Goal: Contribute content: Add original content to the website for others to see

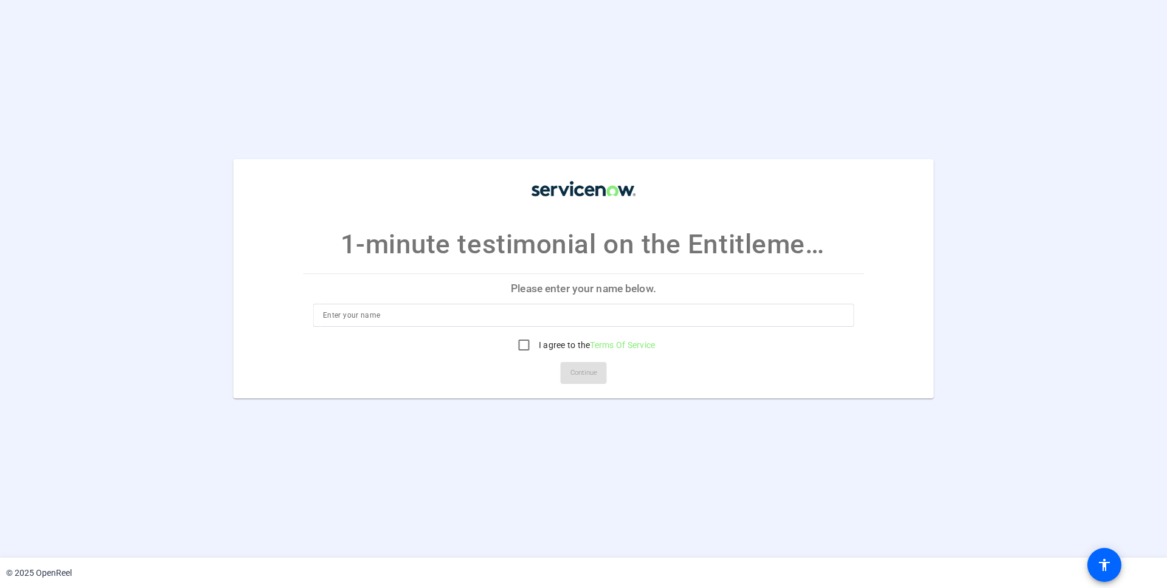
click at [570, 292] on p "Please enter your name below." at bounding box center [583, 289] width 560 height 29
click at [571, 311] on input at bounding box center [583, 315] width 521 height 15
type input "[PERSON_NAME]"
click at [520, 347] on input "I agree to the Terms Of Service" at bounding box center [524, 345] width 24 height 24
checkbox input "true"
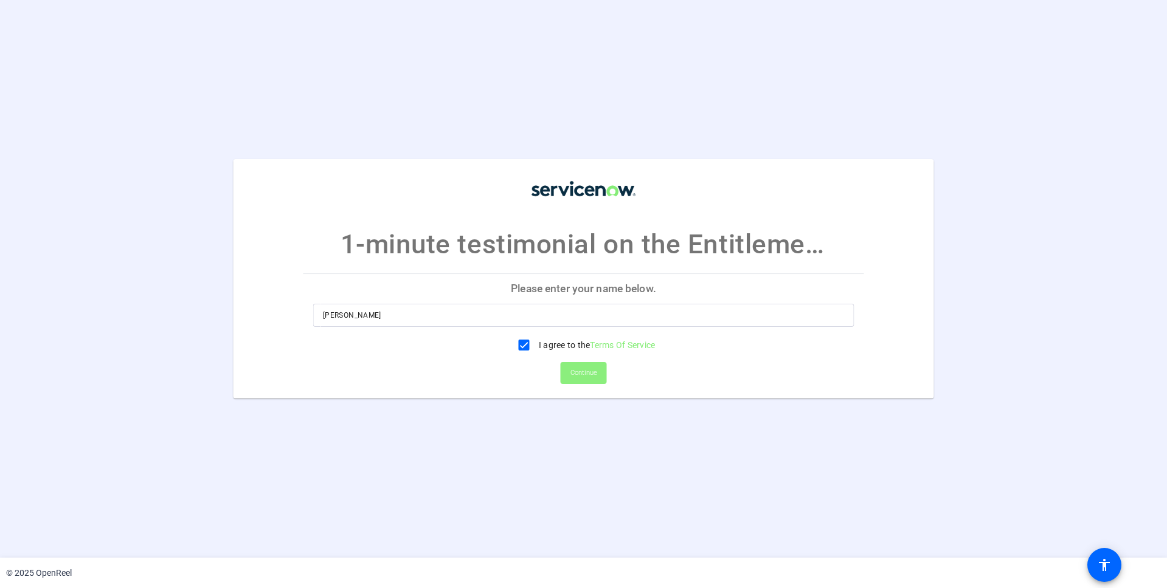
click at [579, 373] on span "Continue" at bounding box center [583, 373] width 27 height 18
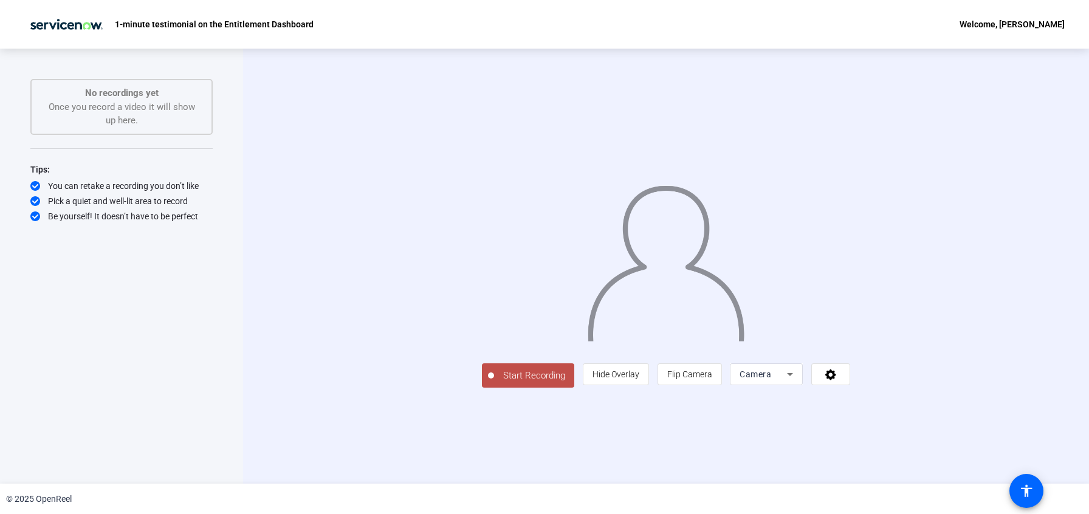
click at [494, 383] on span "Start Recording" at bounding box center [534, 376] width 80 height 14
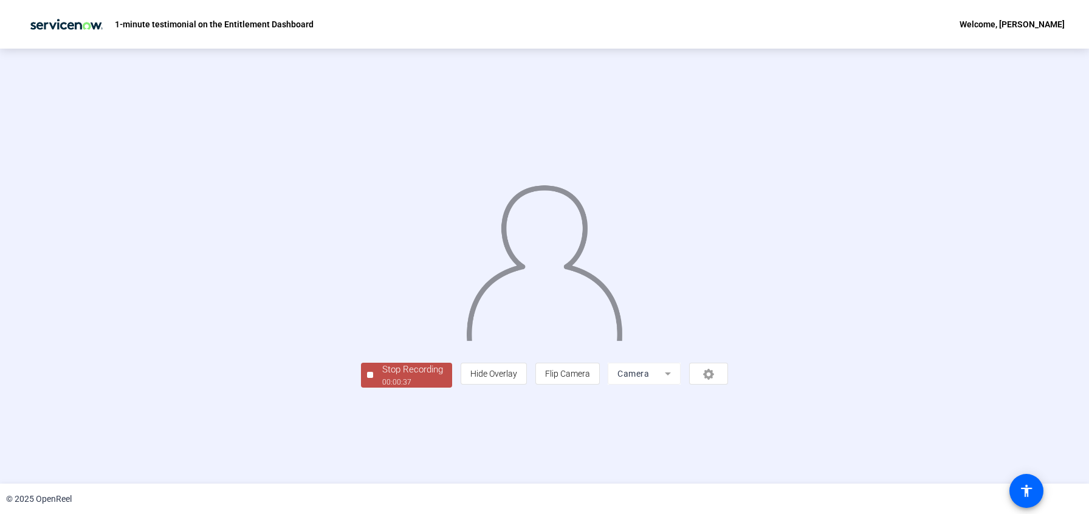
click at [382, 377] on div "Stop Recording" at bounding box center [412, 370] width 61 height 14
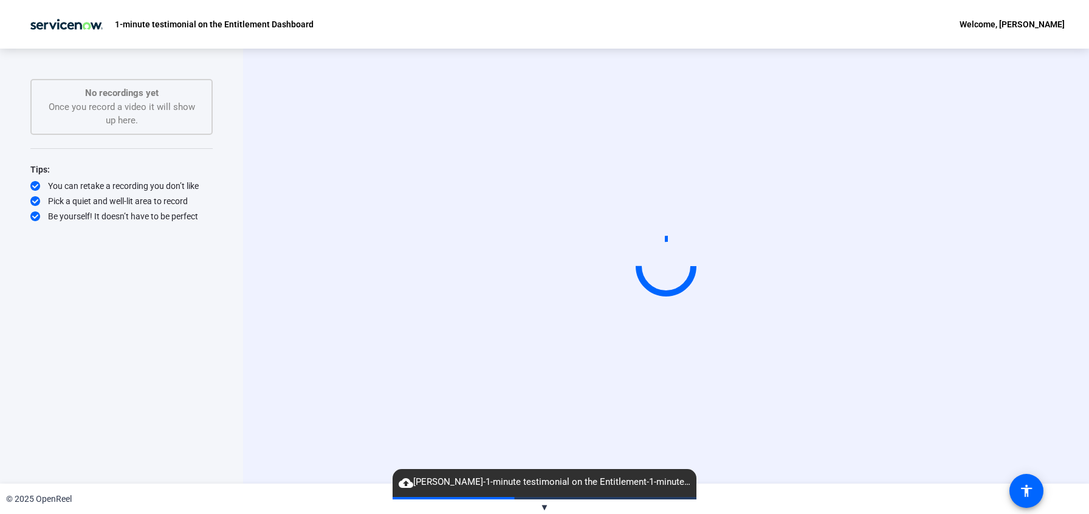
click at [542, 506] on span "▼" at bounding box center [544, 507] width 9 height 11
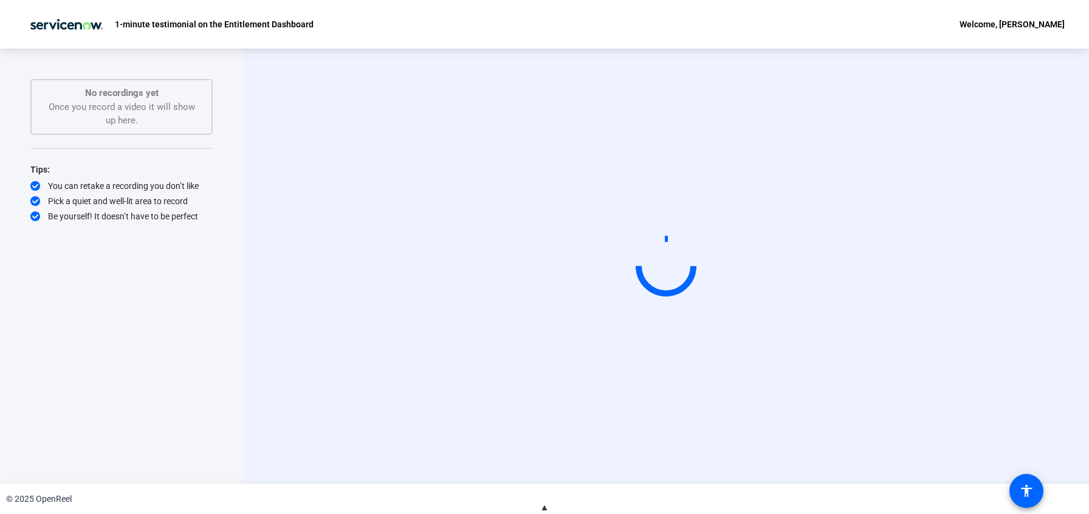
click at [542, 506] on span "▲" at bounding box center [544, 507] width 9 height 11
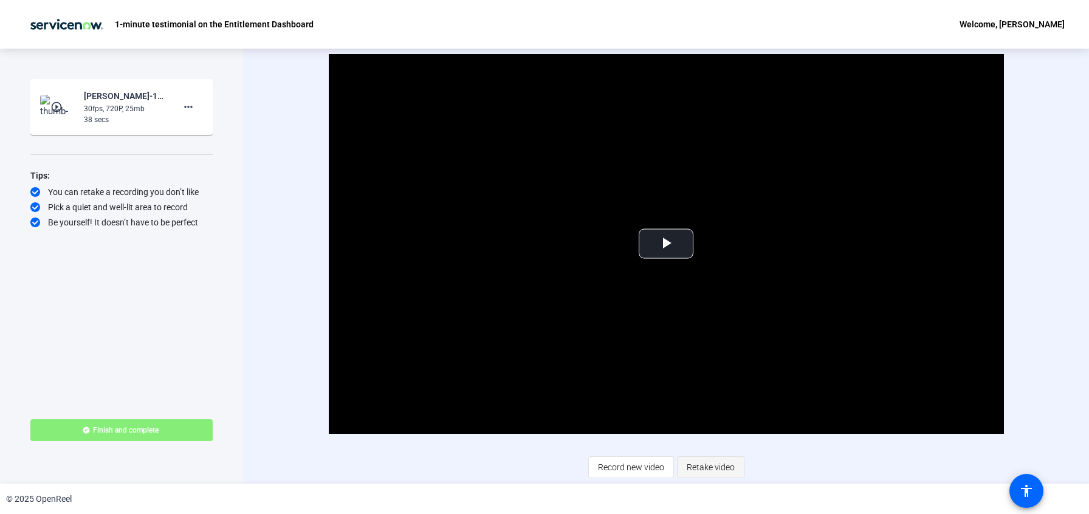
click at [716, 464] on span "Retake video" at bounding box center [711, 467] width 48 height 23
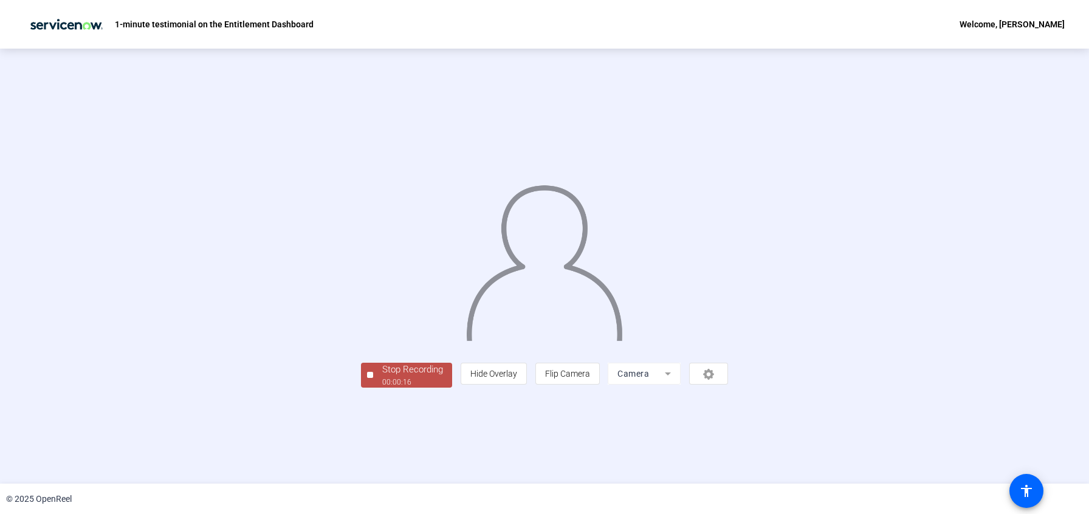
click at [382, 388] on div "00:00:16" at bounding box center [412, 382] width 61 height 11
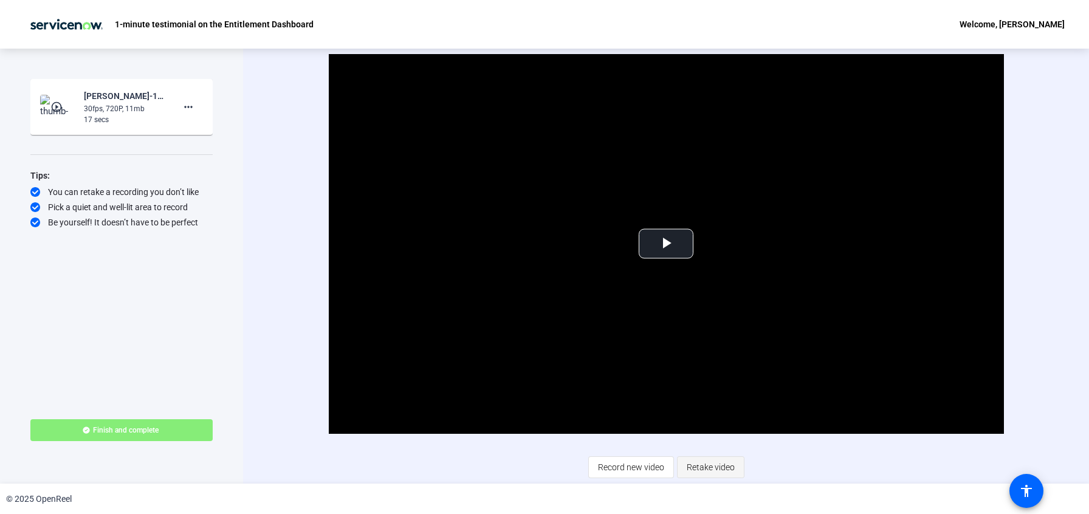
click at [712, 469] on span "Retake video" at bounding box center [711, 467] width 48 height 23
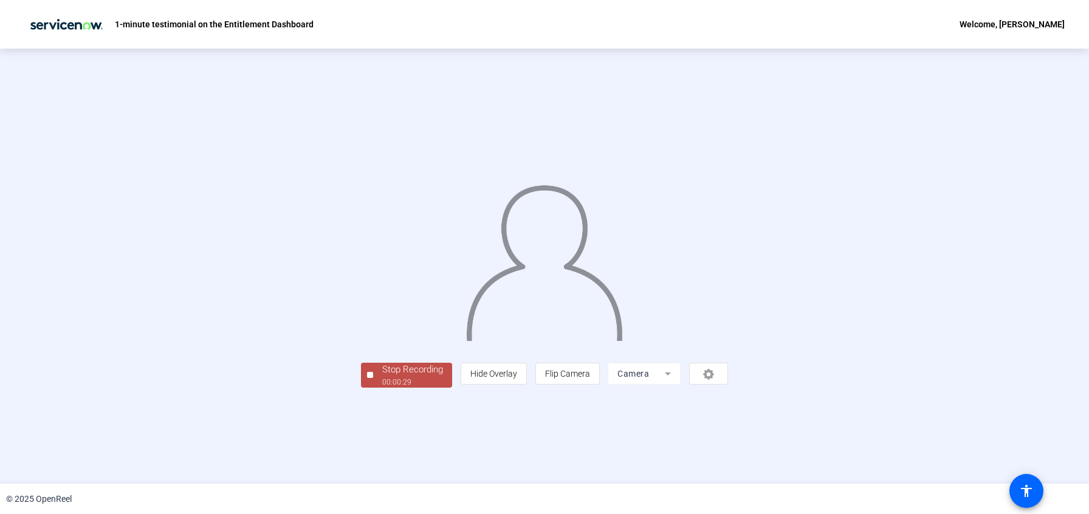
click at [382, 377] on div "Stop Recording" at bounding box center [412, 370] width 61 height 14
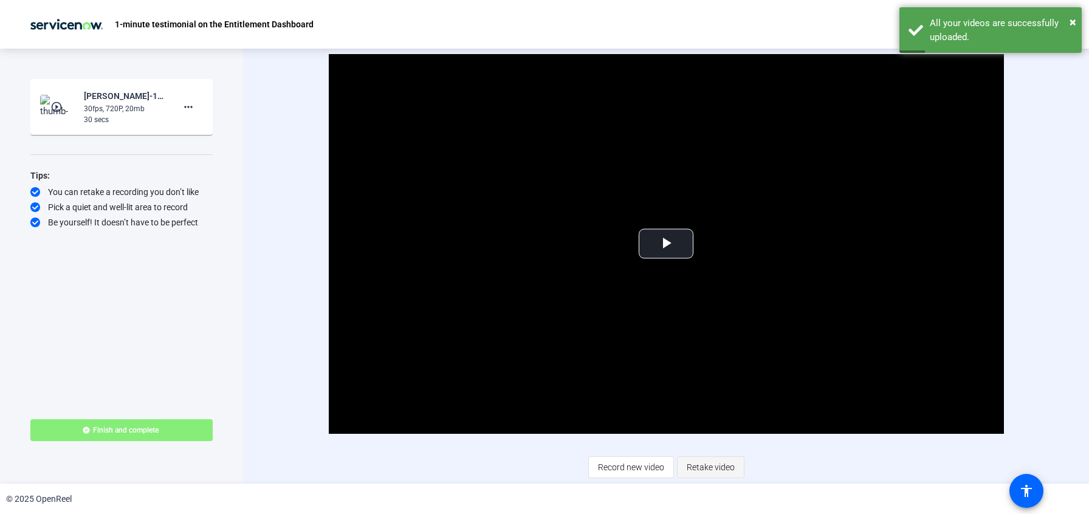
click at [703, 466] on span "Retake video" at bounding box center [711, 467] width 48 height 23
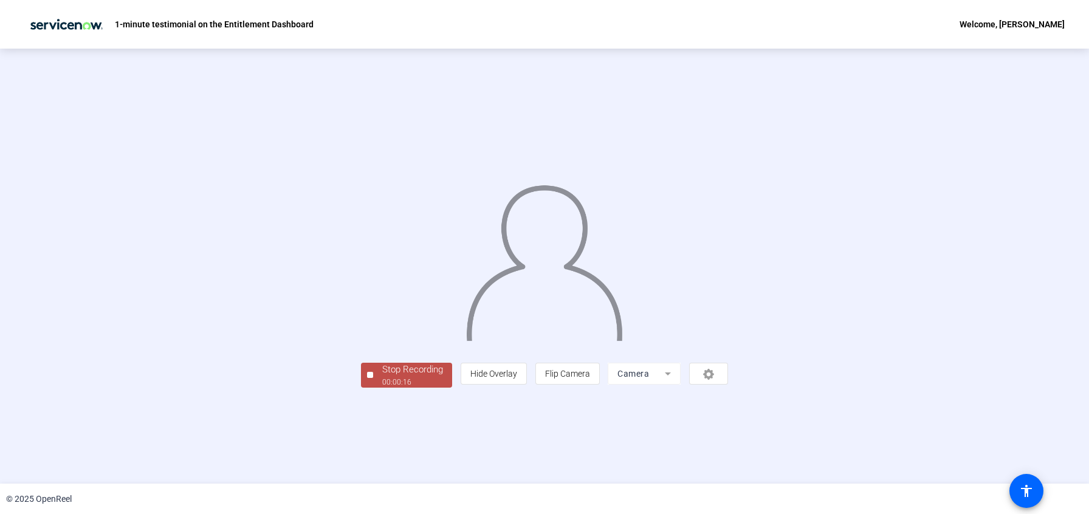
click at [382, 377] on div "Stop Recording" at bounding box center [412, 370] width 61 height 14
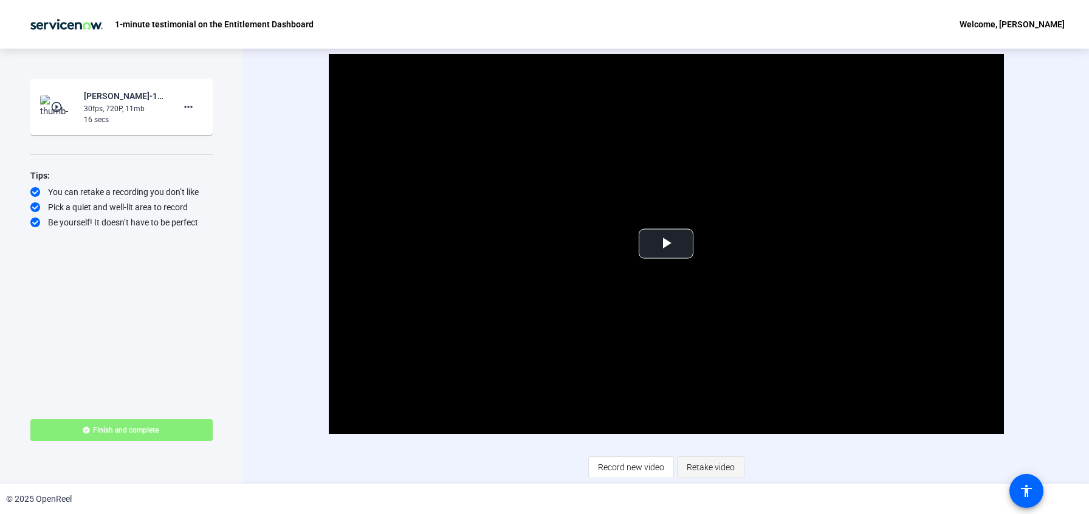
click at [705, 464] on span "Retake video" at bounding box center [711, 467] width 48 height 23
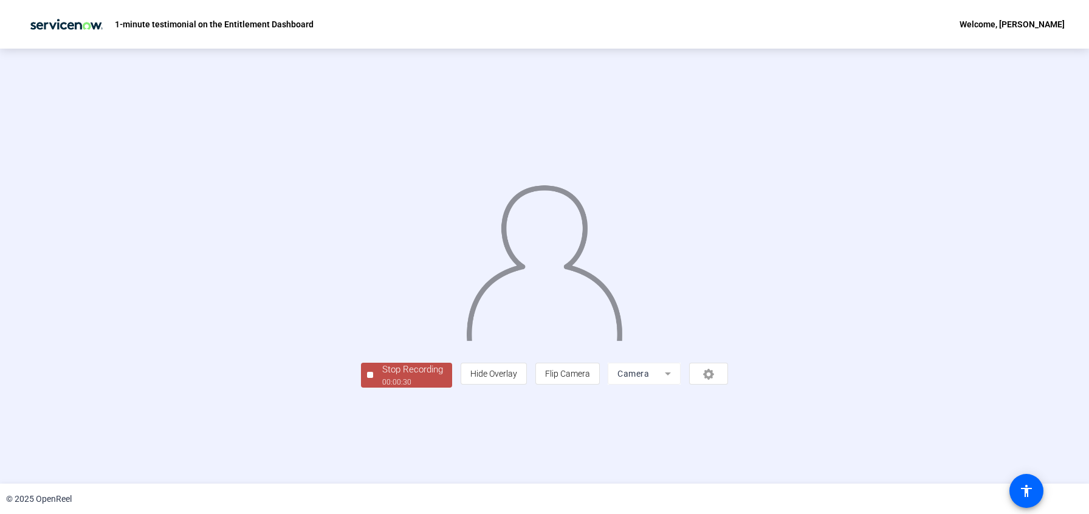
click at [382, 388] on div "00:00:30" at bounding box center [412, 382] width 61 height 11
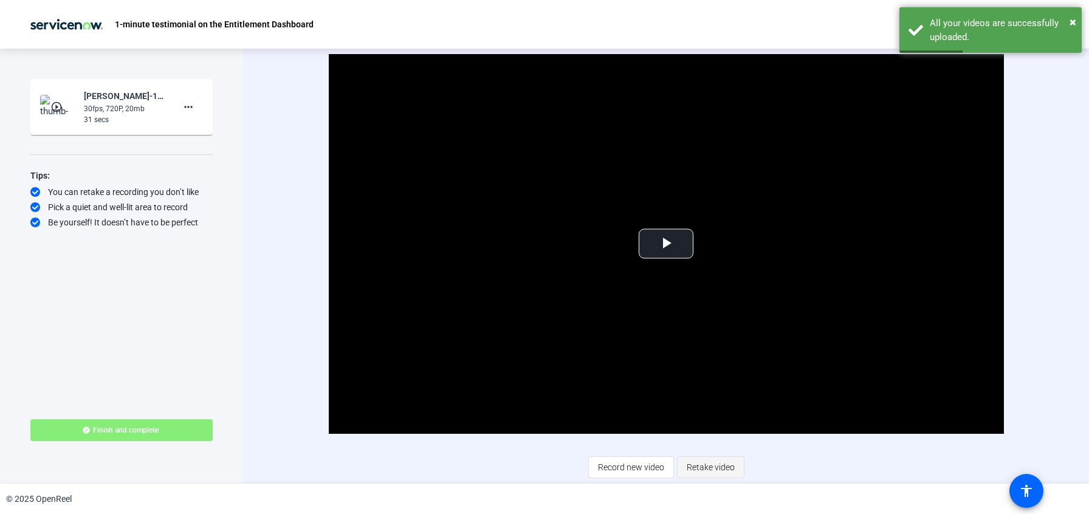
click at [715, 466] on span "Retake video" at bounding box center [711, 467] width 48 height 23
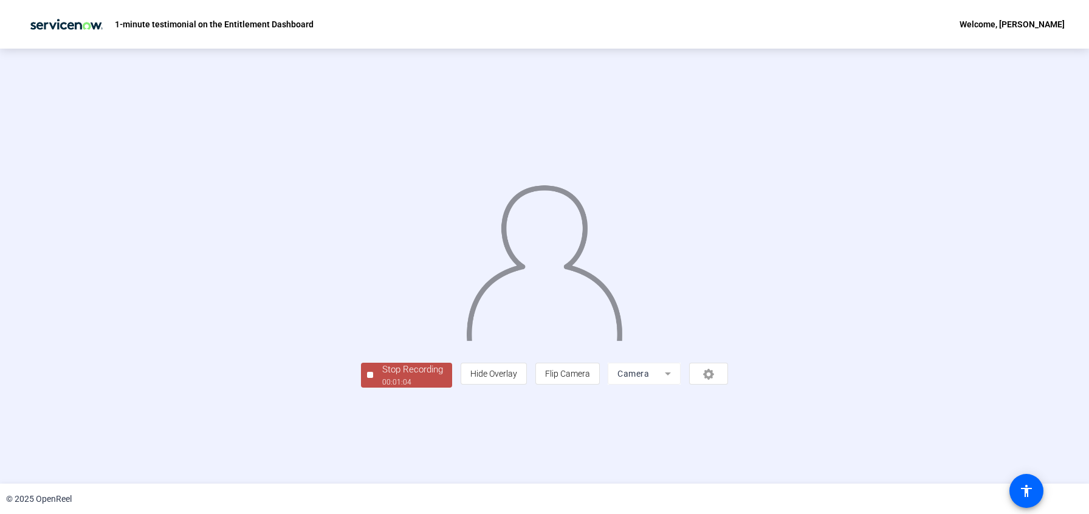
click at [382, 377] on div "Stop Recording" at bounding box center [412, 370] width 61 height 14
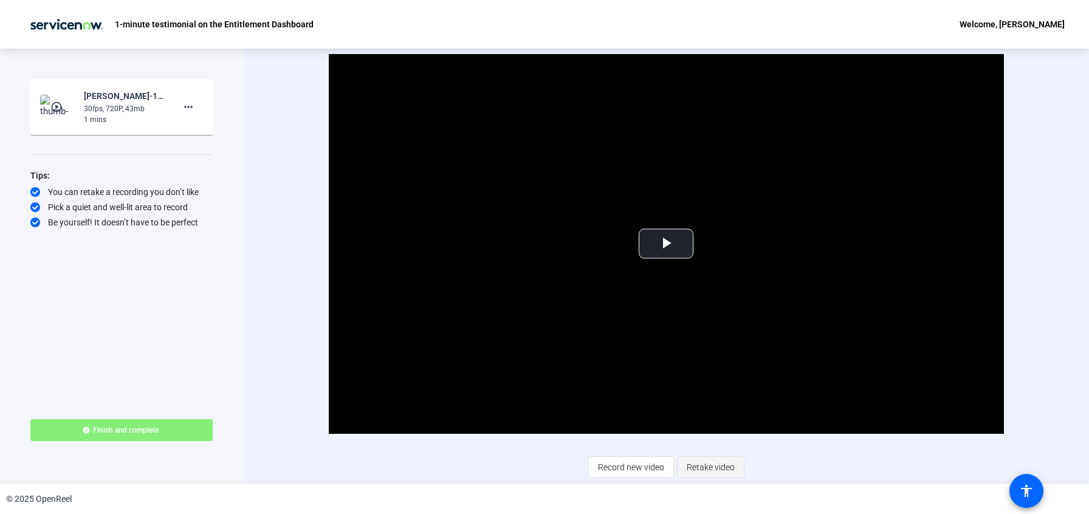
click at [713, 462] on span "Retake video" at bounding box center [711, 467] width 48 height 23
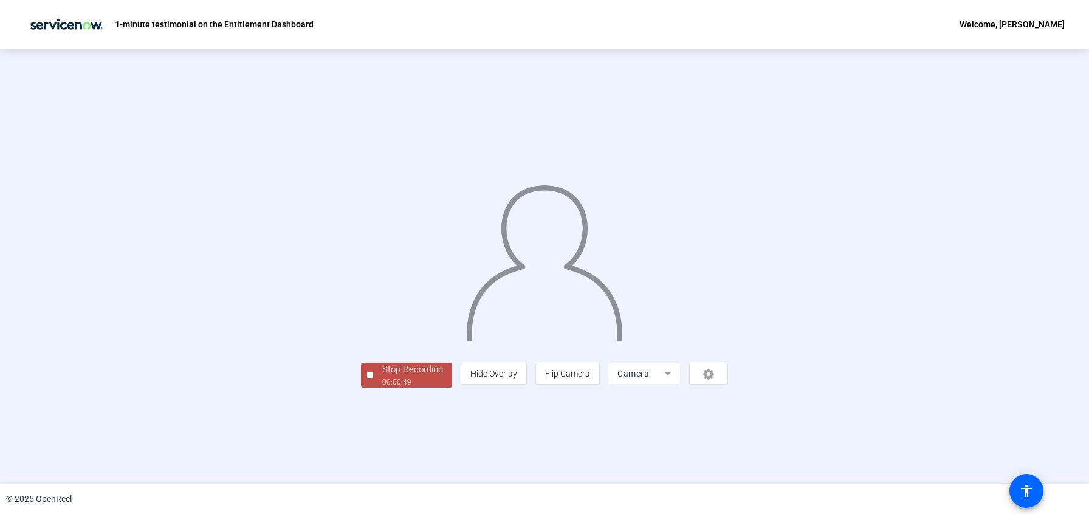
click at [382, 377] on div "Stop Recording" at bounding box center [412, 370] width 61 height 14
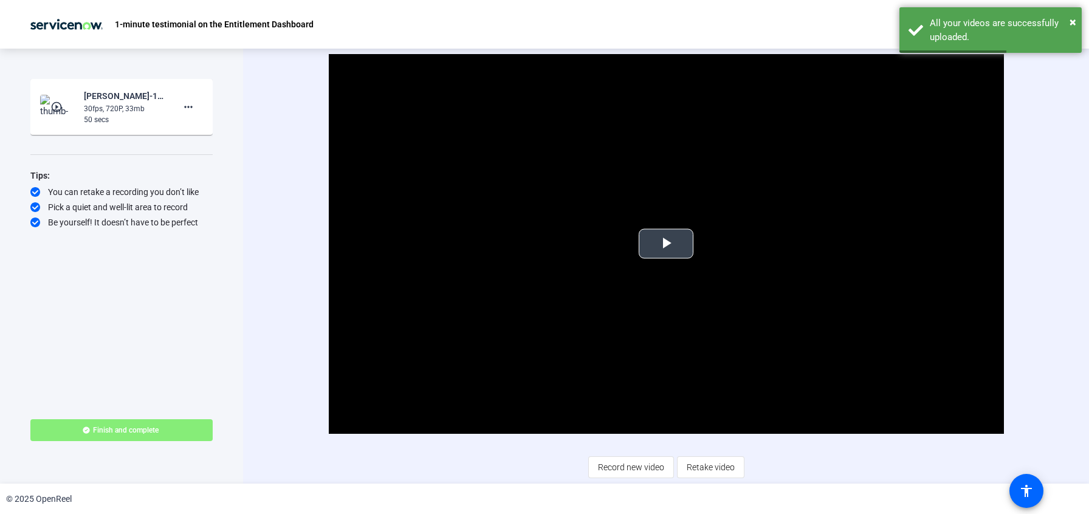
click at [666, 244] on span "Video Player" at bounding box center [666, 244] width 0 height 0
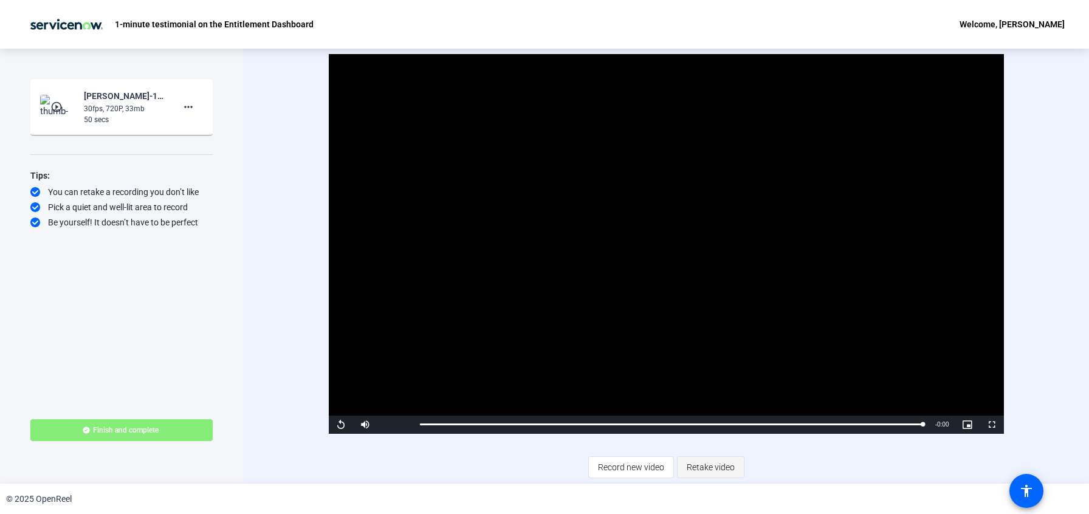
click at [716, 466] on span "Retake video" at bounding box center [711, 467] width 48 height 23
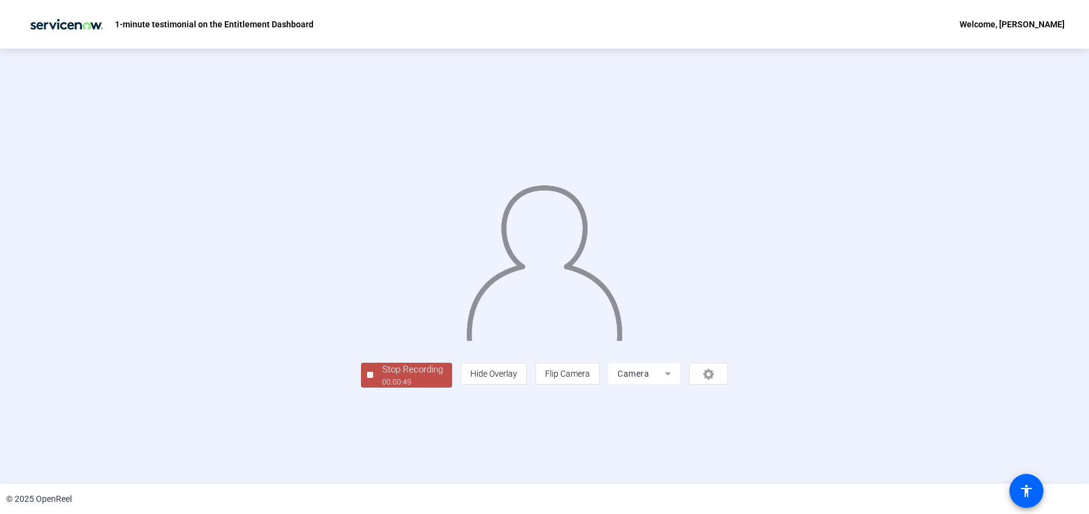
click at [382, 388] on div "00:00:49" at bounding box center [412, 382] width 61 height 11
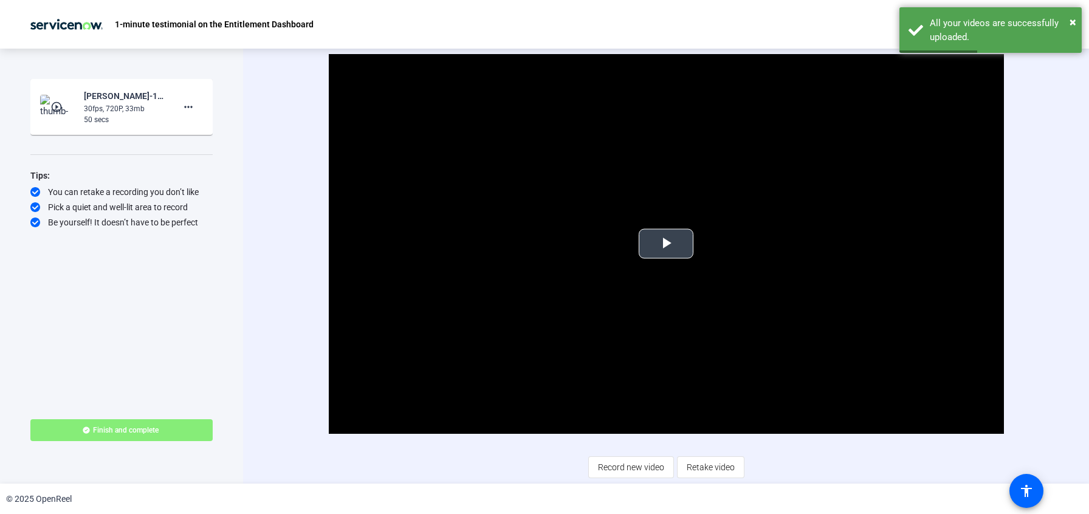
click at [666, 244] on span "Video Player" at bounding box center [666, 244] width 0 height 0
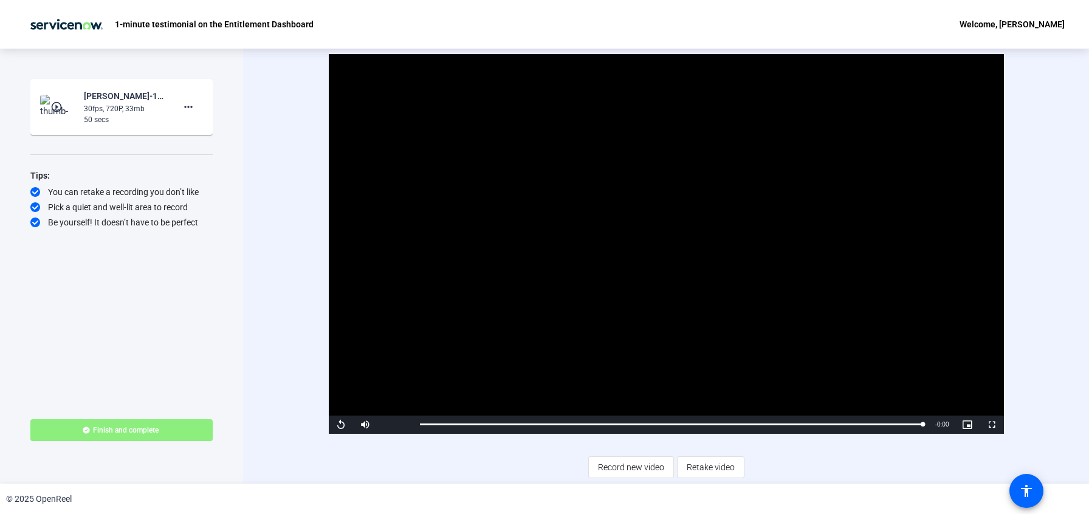
click at [150, 433] on span "Finish and complete" at bounding box center [126, 431] width 66 height 10
